Goal: Connect with others: Connect with others

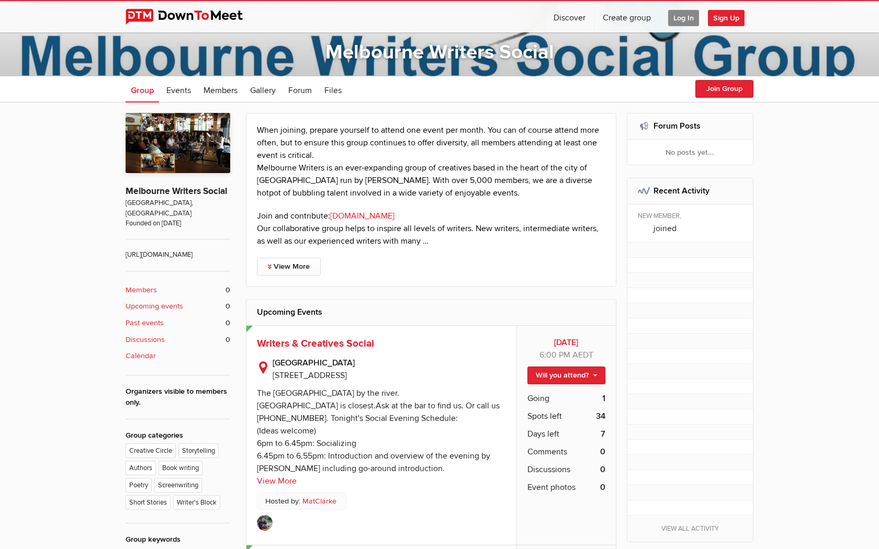
scroll to position [100, 0]
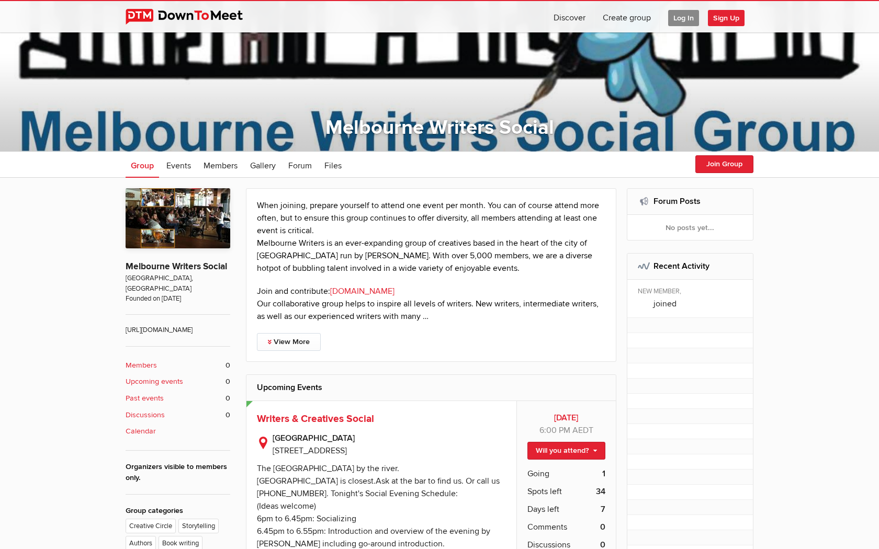
click at [409, 248] on p "When joining, prepare yourself to attend one event per month. You can of course…" at bounding box center [431, 236] width 348 height 75
click at [221, 168] on span "Members" at bounding box center [220, 166] width 34 height 10
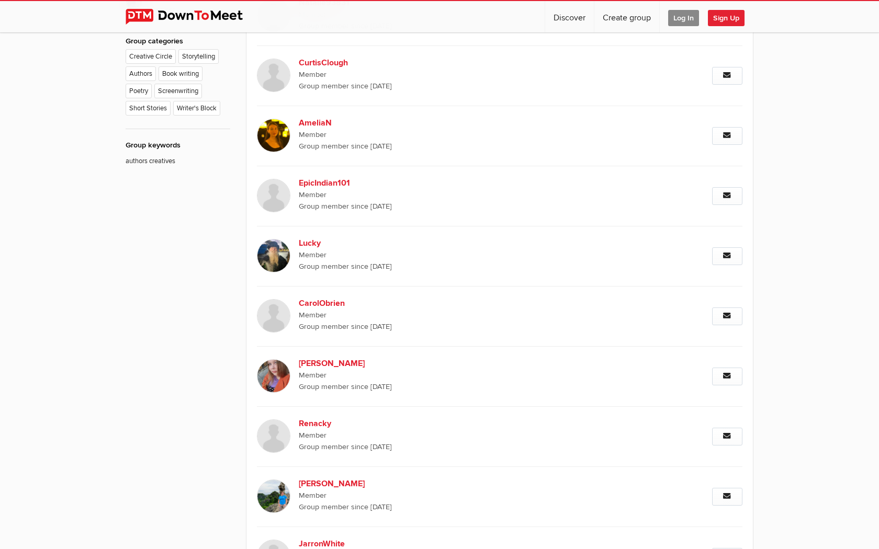
scroll to position [611, 0]
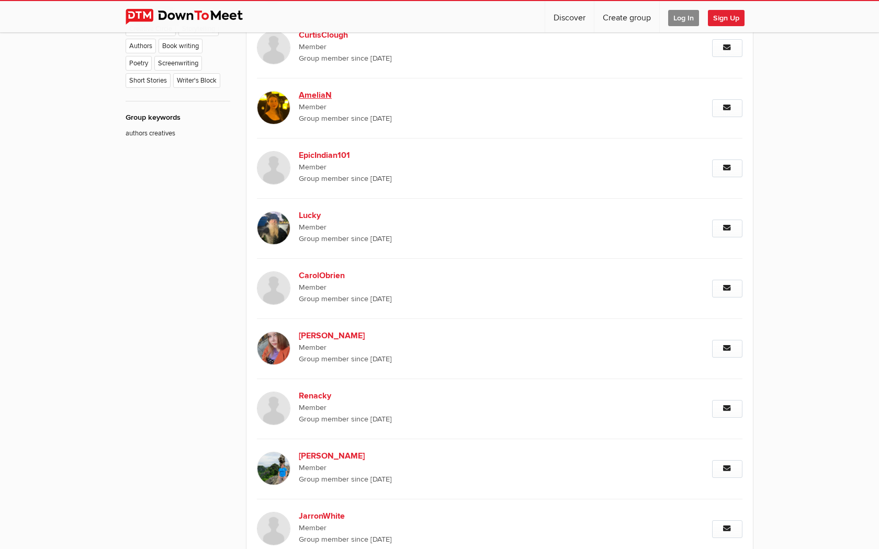
click at [327, 102] on span "Member" at bounding box center [448, 107] width 298 height 12
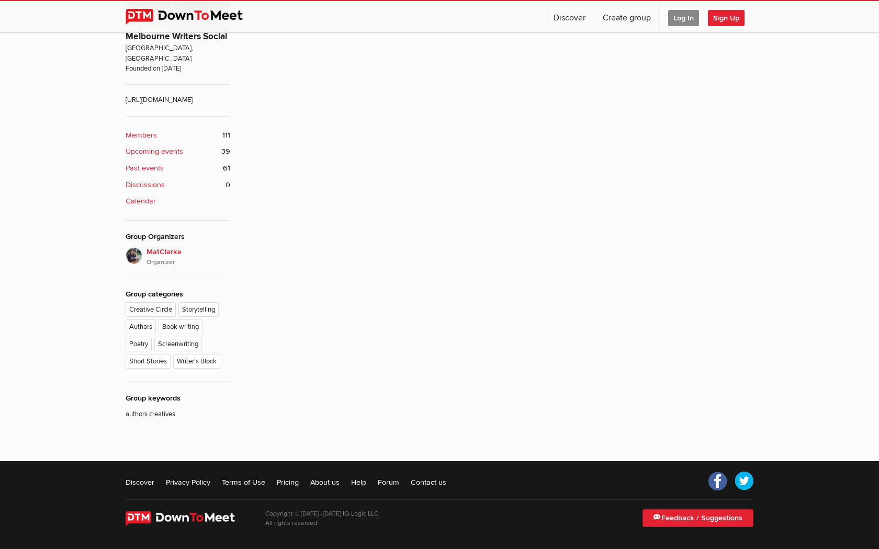
scroll to position [252, 0]
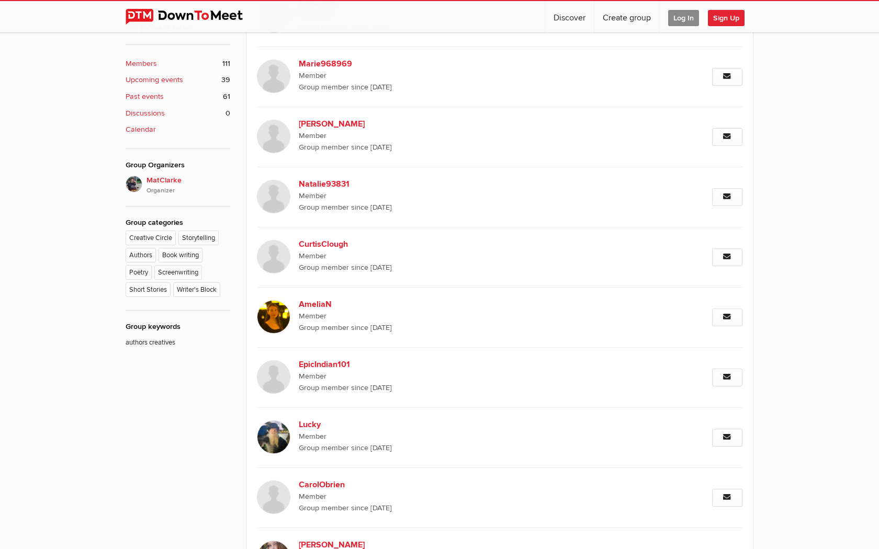
scroll to position [535, 0]
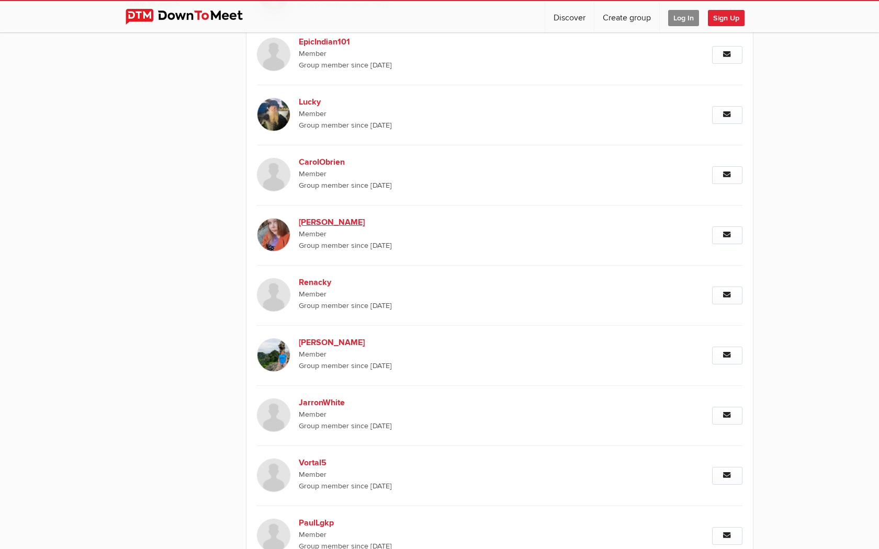
click at [332, 229] on span "Member" at bounding box center [448, 235] width 298 height 12
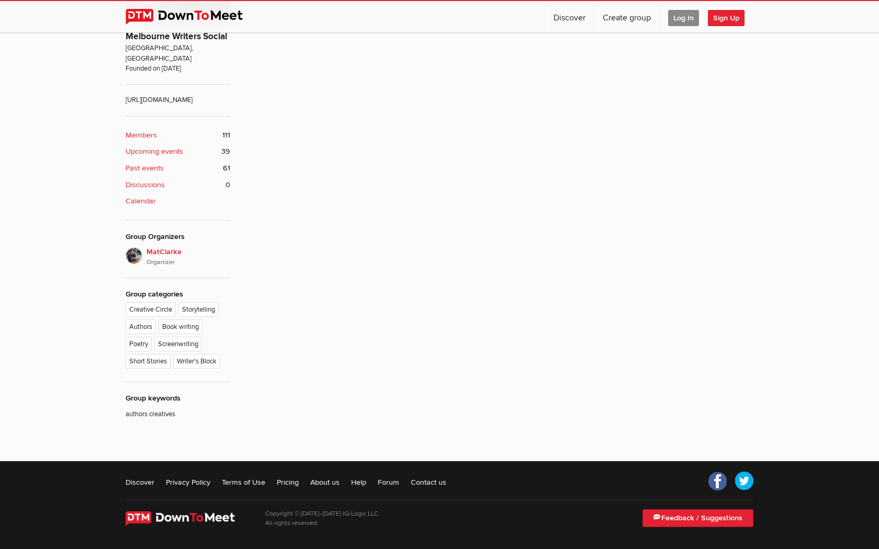
scroll to position [252, 0]
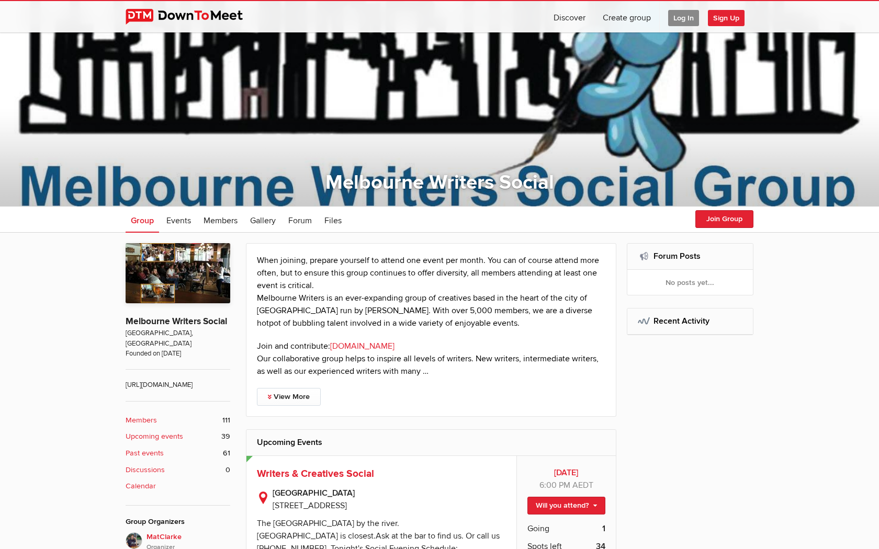
scroll to position [48, 0]
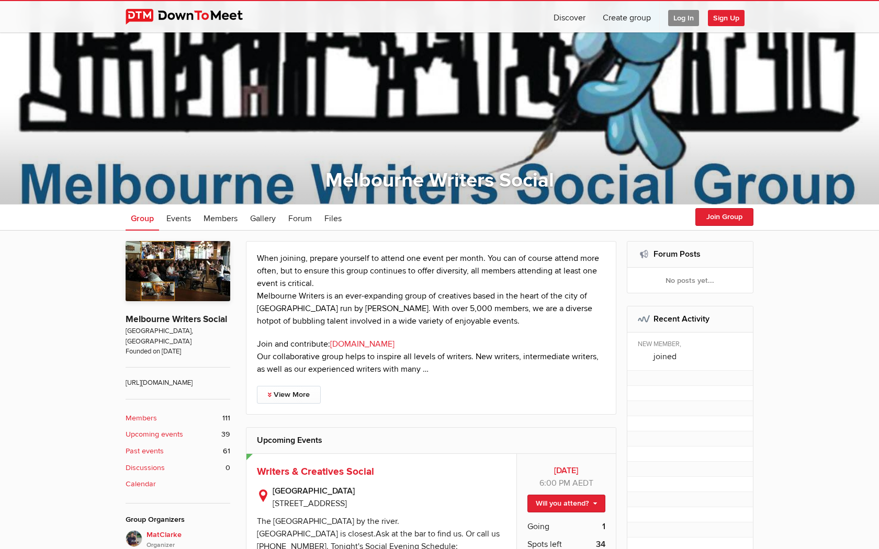
click at [256, 398] on div "When joining, prepare yourself to attend one event per month. You can of course…" at bounding box center [431, 328] width 370 height 174
click at [263, 398] on link "View More" at bounding box center [289, 395] width 64 height 18
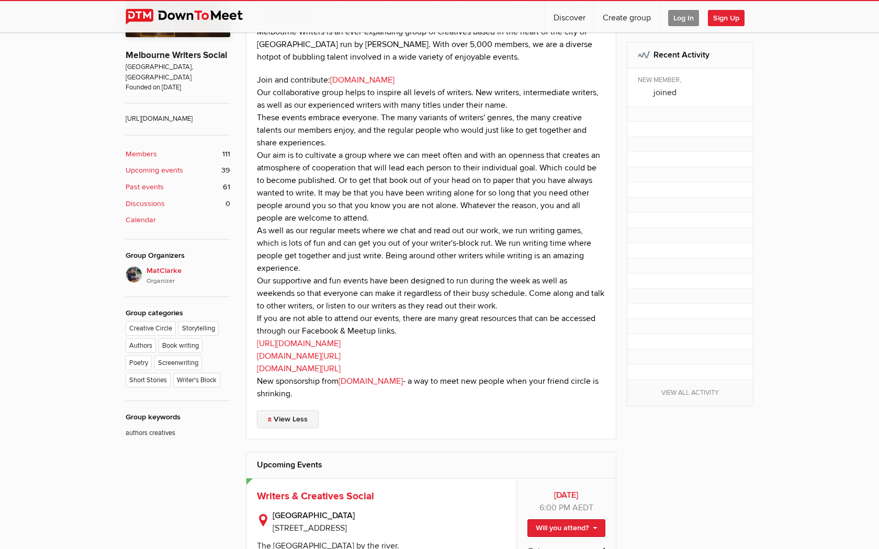
scroll to position [315, 0]
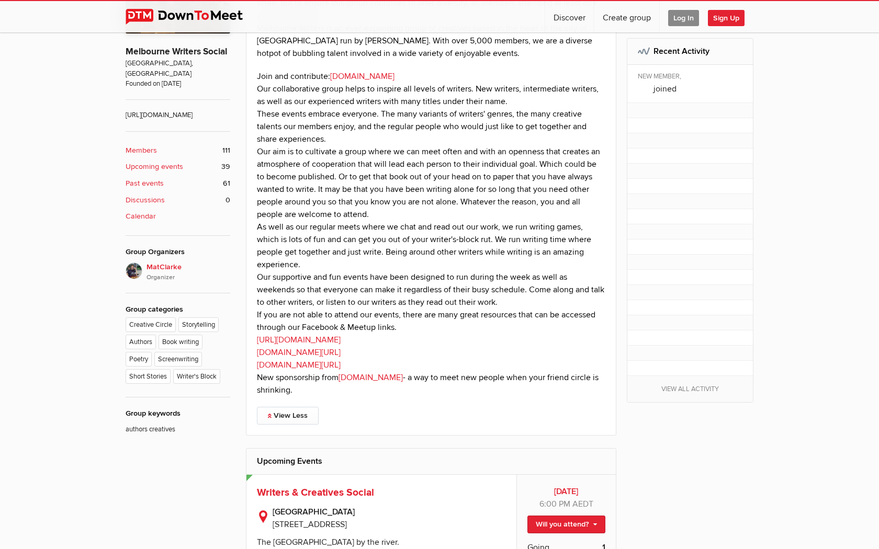
click at [325, 353] on link "[DOMAIN_NAME][URL]" at bounding box center [299, 352] width 84 height 10
